Goal: Task Accomplishment & Management: Manage account settings

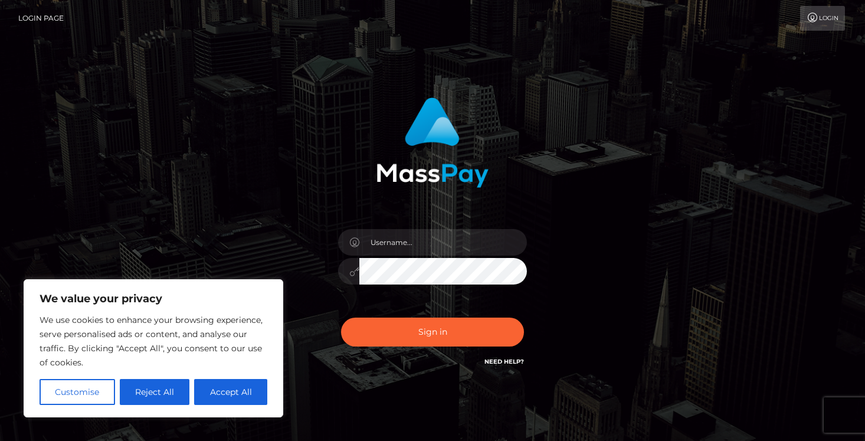
click at [225, 378] on div "We use cookies to enhance your browsing experience, serve personalised ads or c…" at bounding box center [154, 359] width 228 height 92
click at [234, 382] on button "Accept All" at bounding box center [230, 392] width 73 height 26
checkbox input "true"
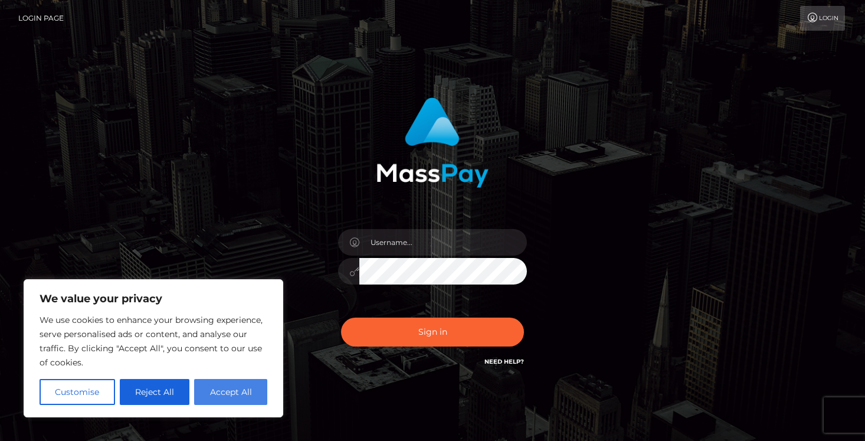
checkbox input "true"
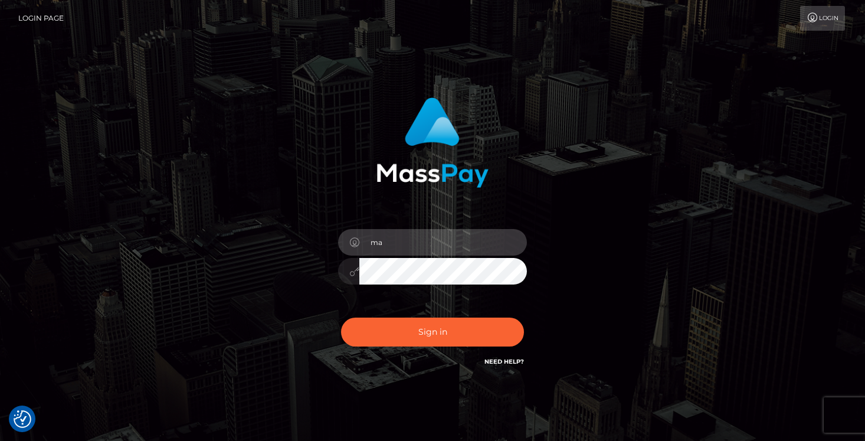
type input "m"
type input "[EMAIL_ADDRESS][DOMAIN_NAME]"
click at [432, 332] on button "Sign in" at bounding box center [432, 331] width 183 height 29
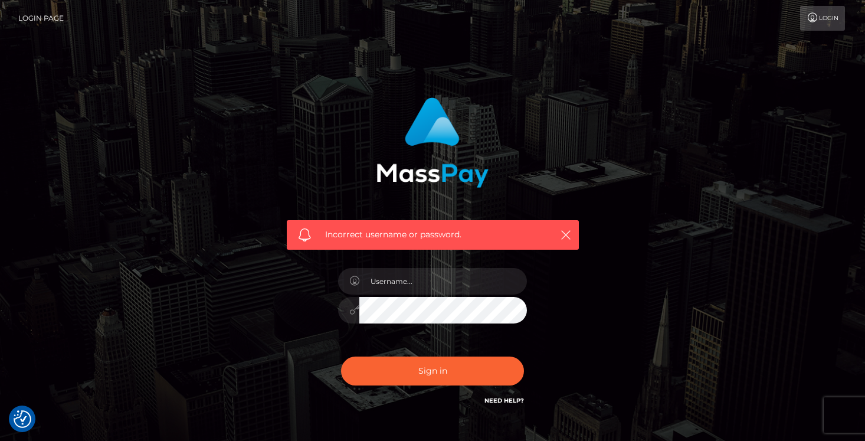
click at [506, 399] on link "Need Help?" at bounding box center [504, 400] width 40 height 8
click at [818, 25] on link "Login" at bounding box center [822, 18] width 45 height 25
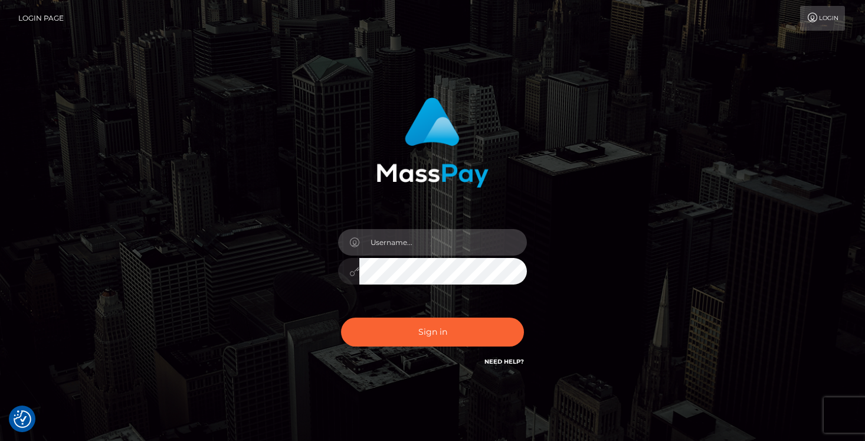
click at [439, 248] on input "text" at bounding box center [443, 242] width 168 height 27
type input "[EMAIL_ADDRESS][DOMAIN_NAME]"
click at [439, 257] on div "[EMAIL_ADDRESS][DOMAIN_NAME]" at bounding box center [432, 265] width 206 height 90
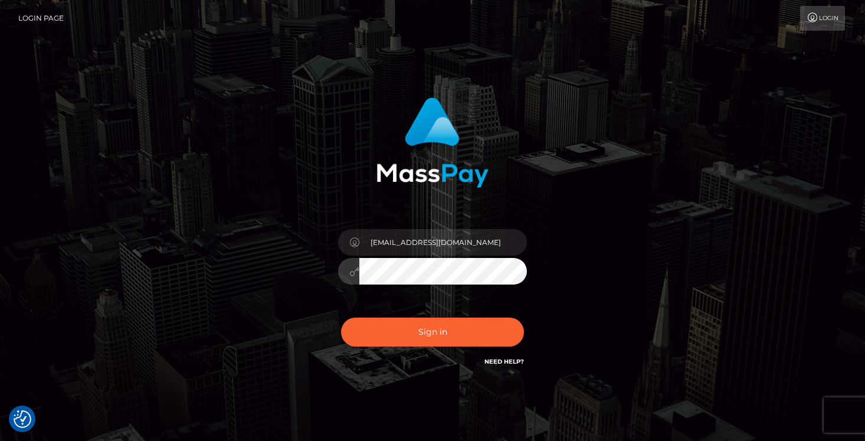
click at [582, 217] on div "[EMAIL_ADDRESS][DOMAIN_NAME] Sign in" at bounding box center [433, 232] width 310 height 288
click at [753, 0] on nav "Login Page Login" at bounding box center [432, 18] width 865 height 37
